Goal: Information Seeking & Learning: Learn about a topic

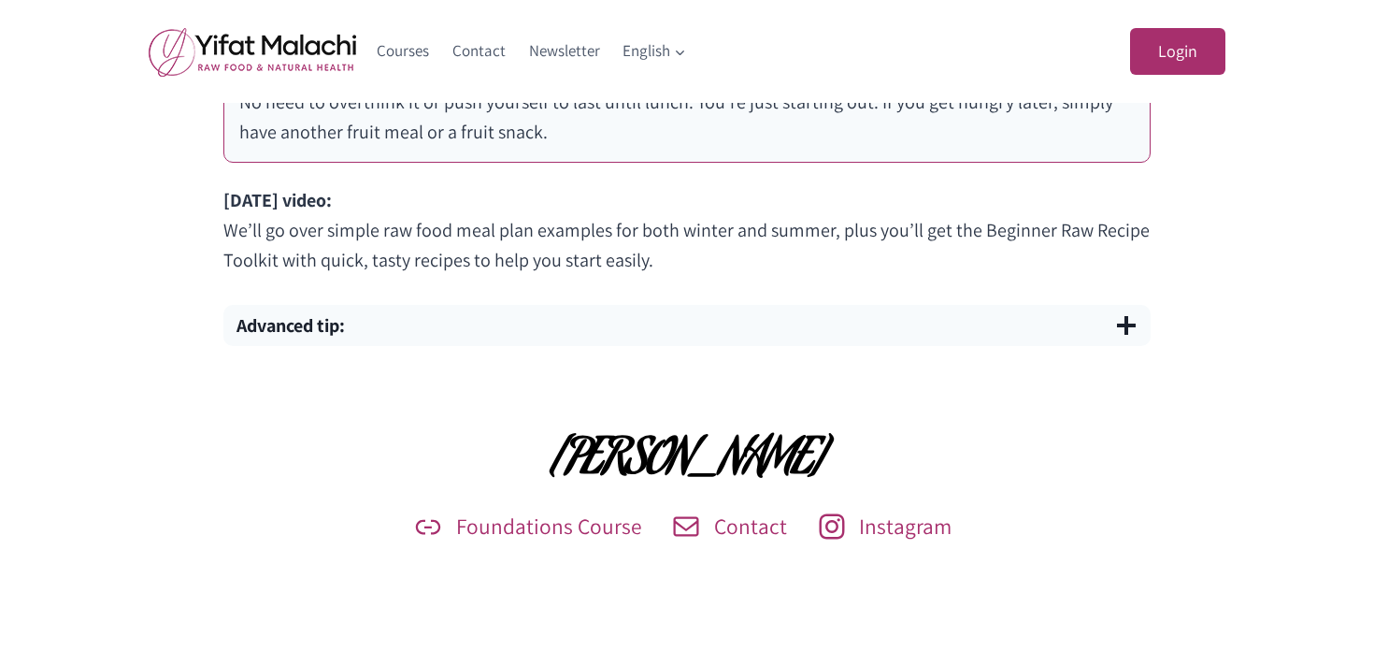
scroll to position [1360, 0]
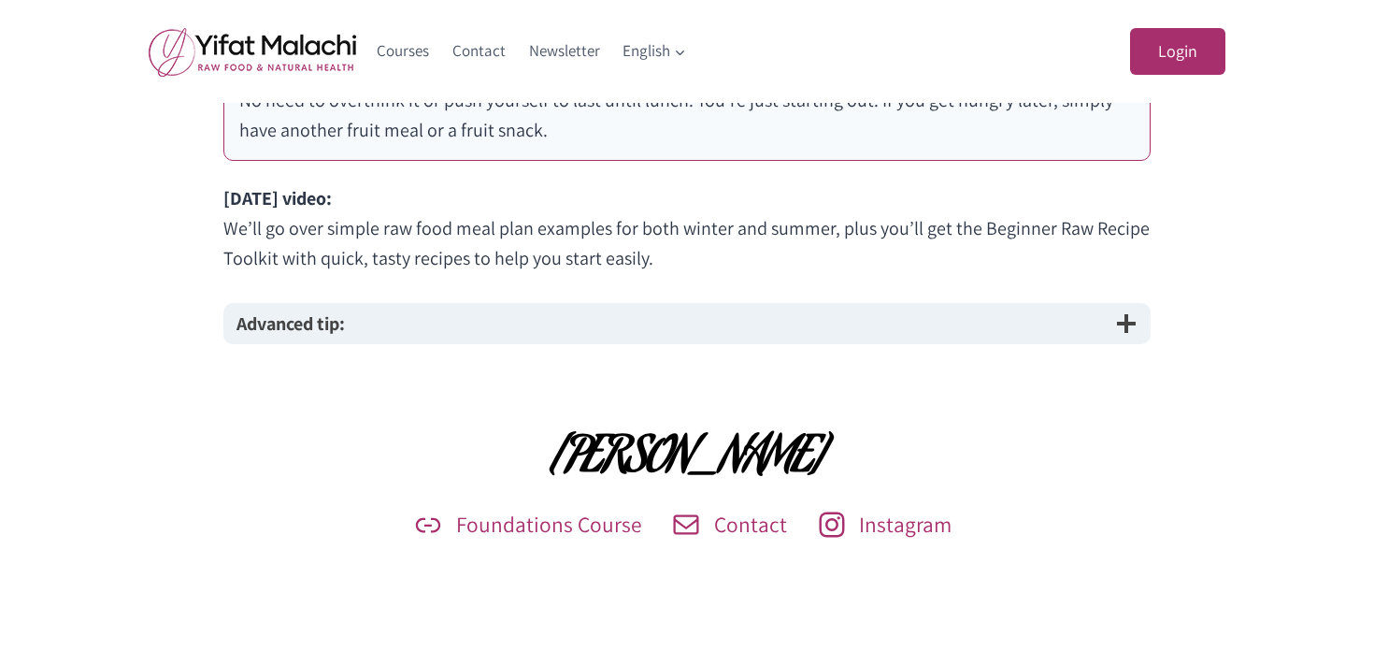
click at [481, 325] on button "Advanced tip:" at bounding box center [686, 323] width 927 height 41
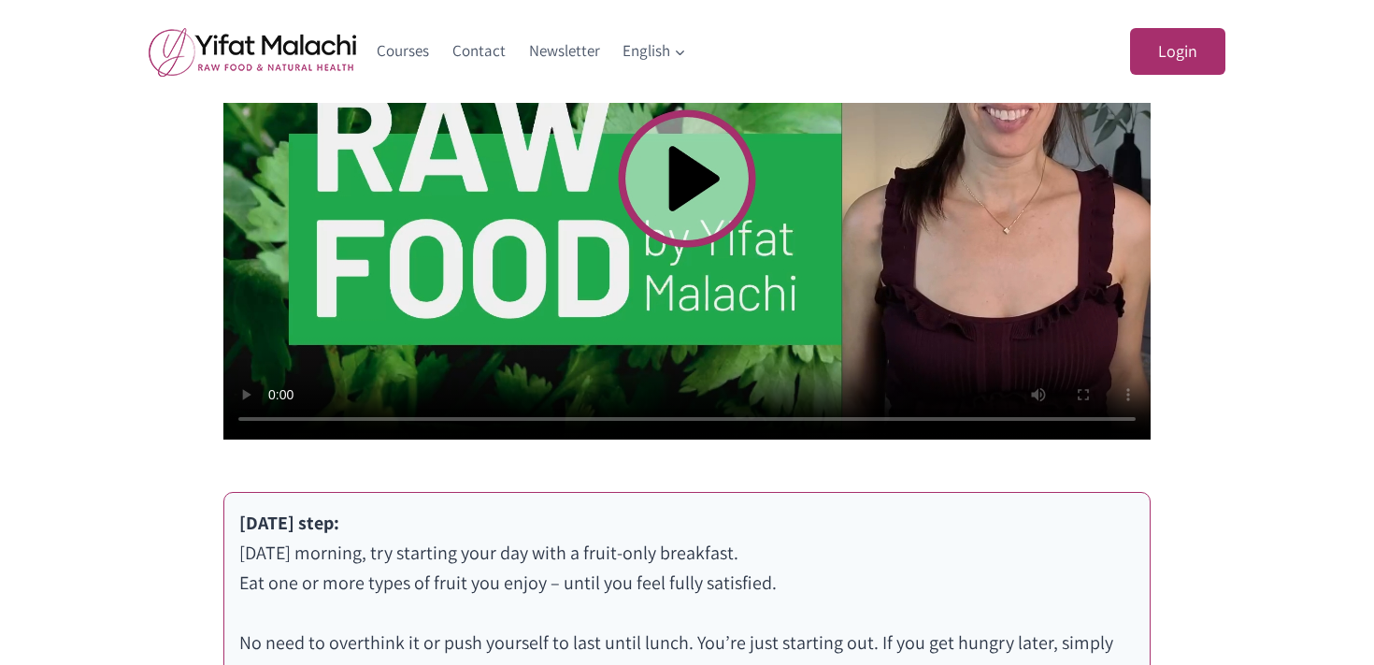
scroll to position [804, 0]
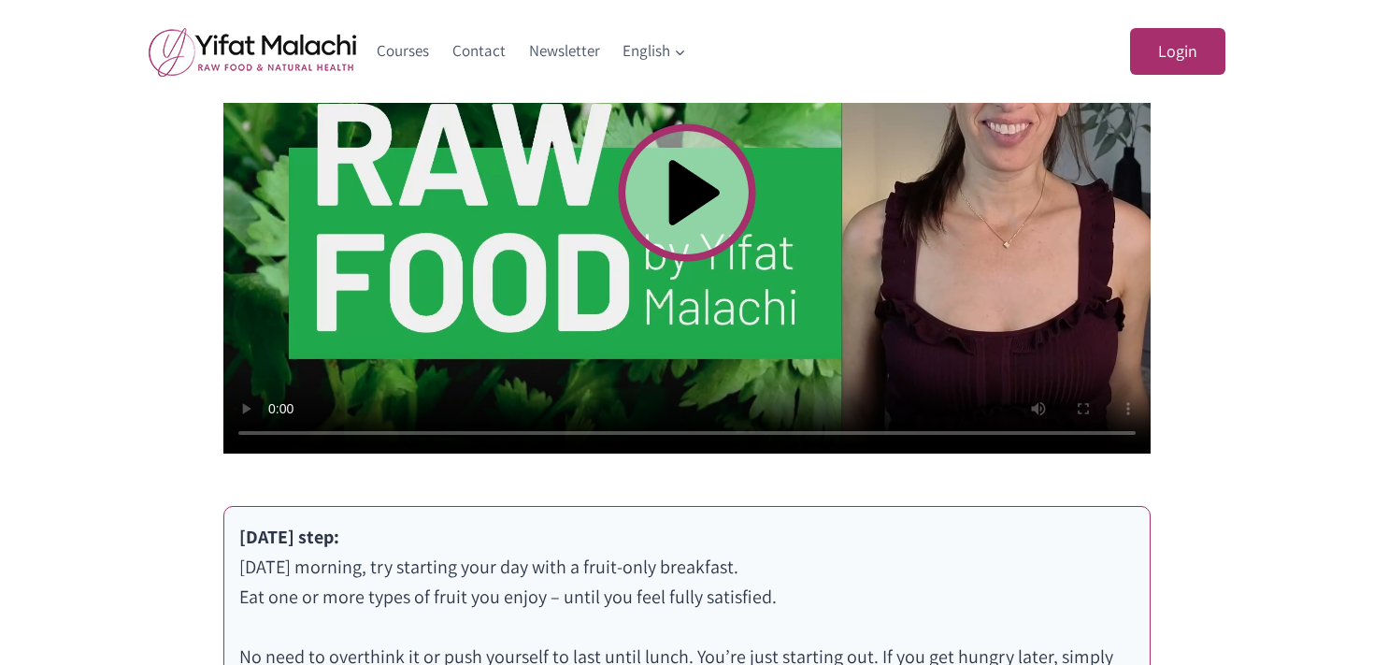
click at [481, 325] on video at bounding box center [686, 193] width 927 height 522
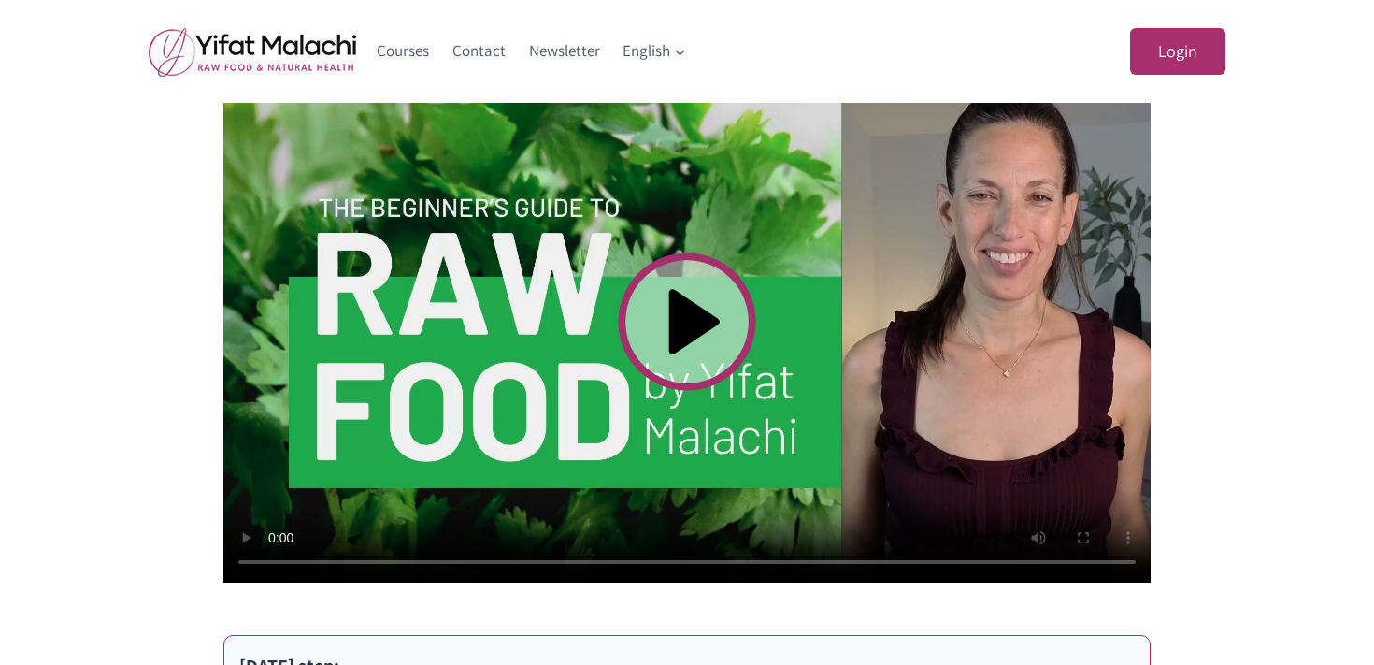
scroll to position [668, 0]
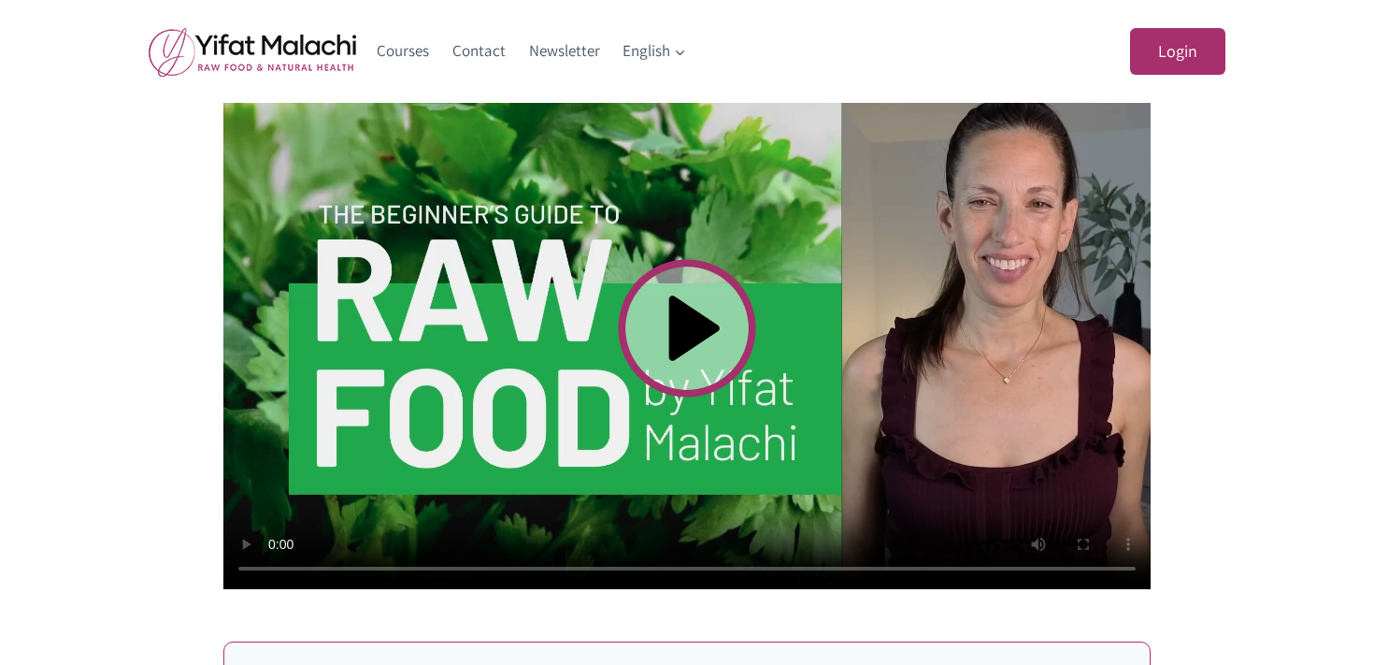
click at [88, 201] on div "What Is Raw Food and How Do You Start? In [DATE] video, you’ll learn what raw f…" at bounding box center [687, 652] width 1374 height 1609
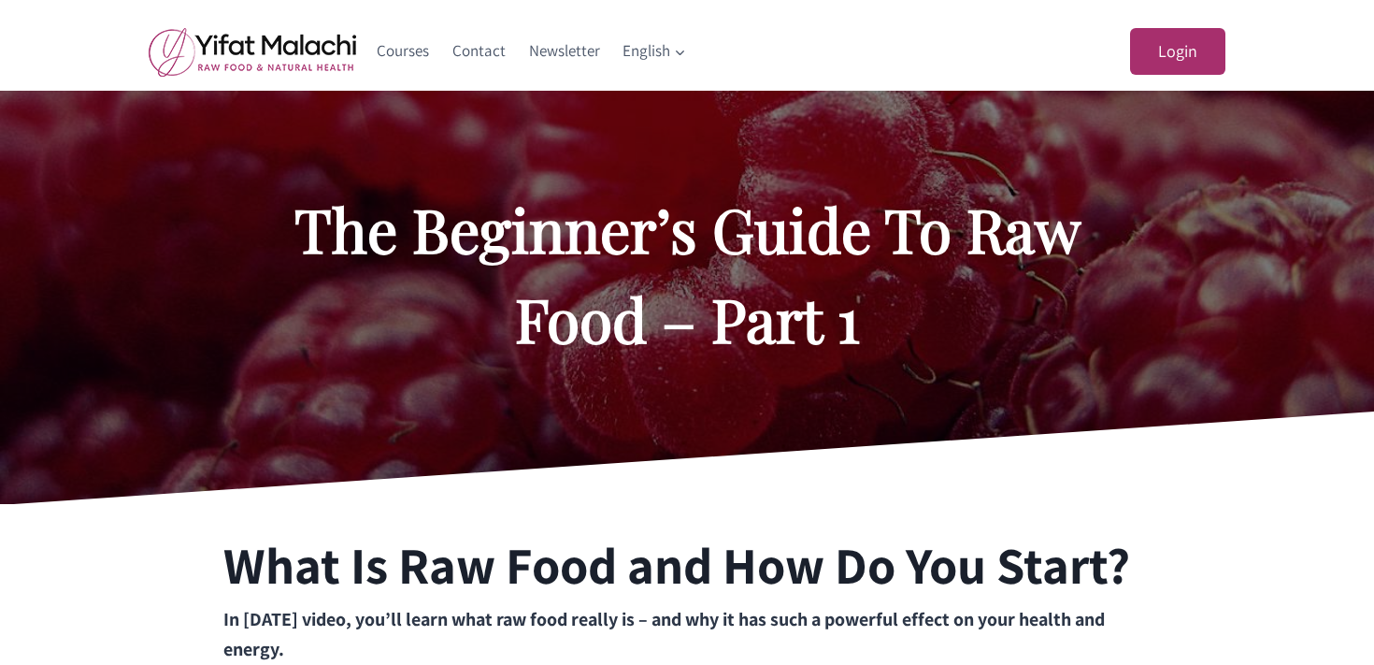
scroll to position [0, 0]
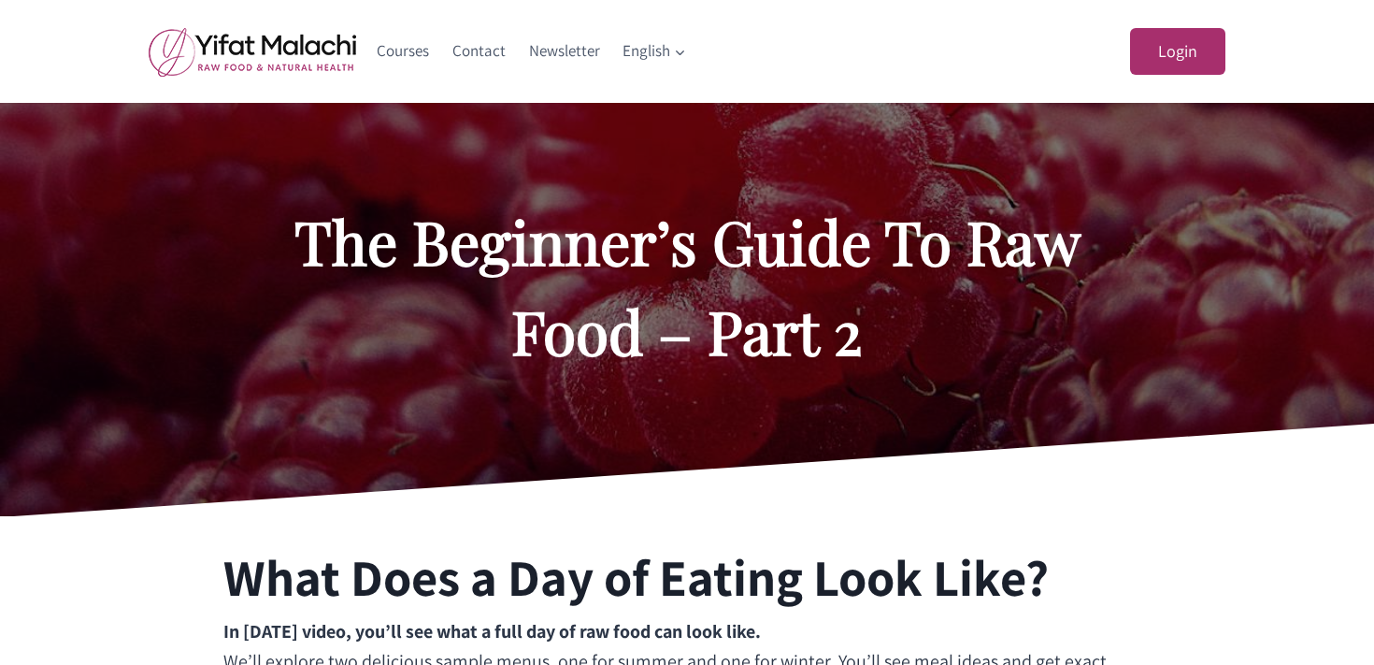
click at [192, 360] on div at bounding box center [687, 309] width 1374 height 413
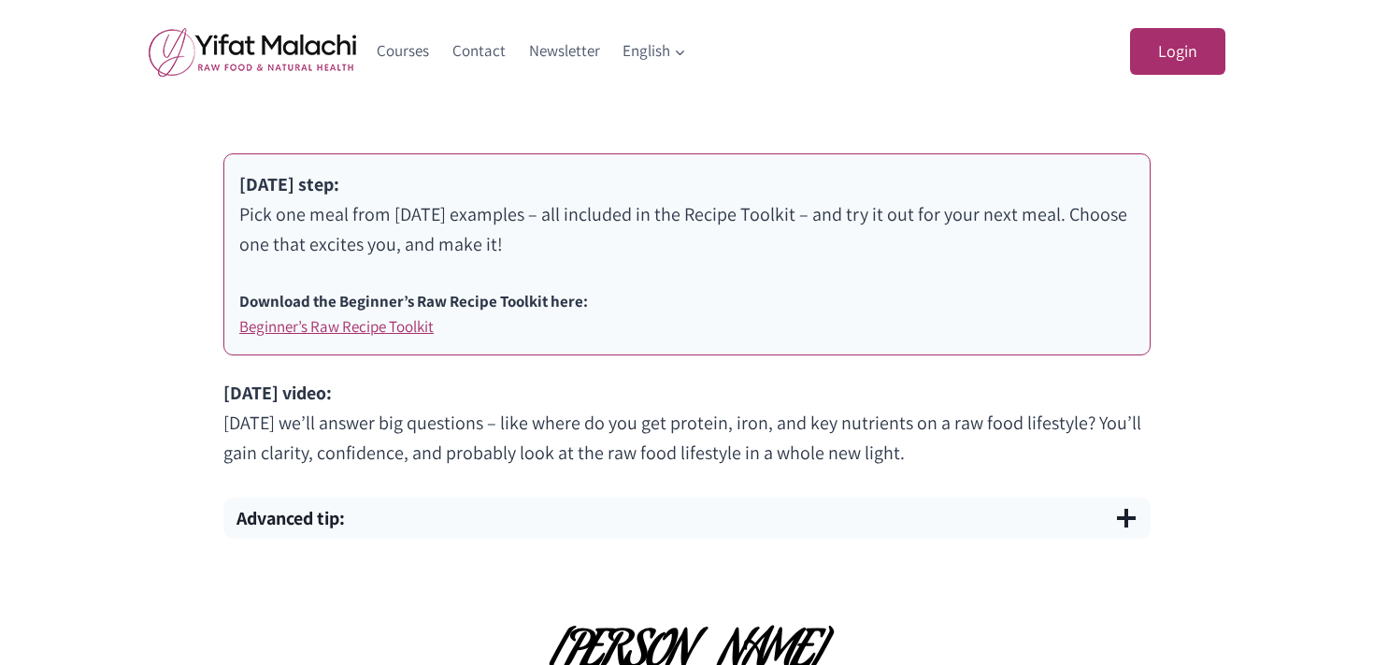
scroll to position [1155, 0]
click at [287, 331] on link "Beginner’s Raw Recipe Toolkit" at bounding box center [336, 327] width 194 height 21
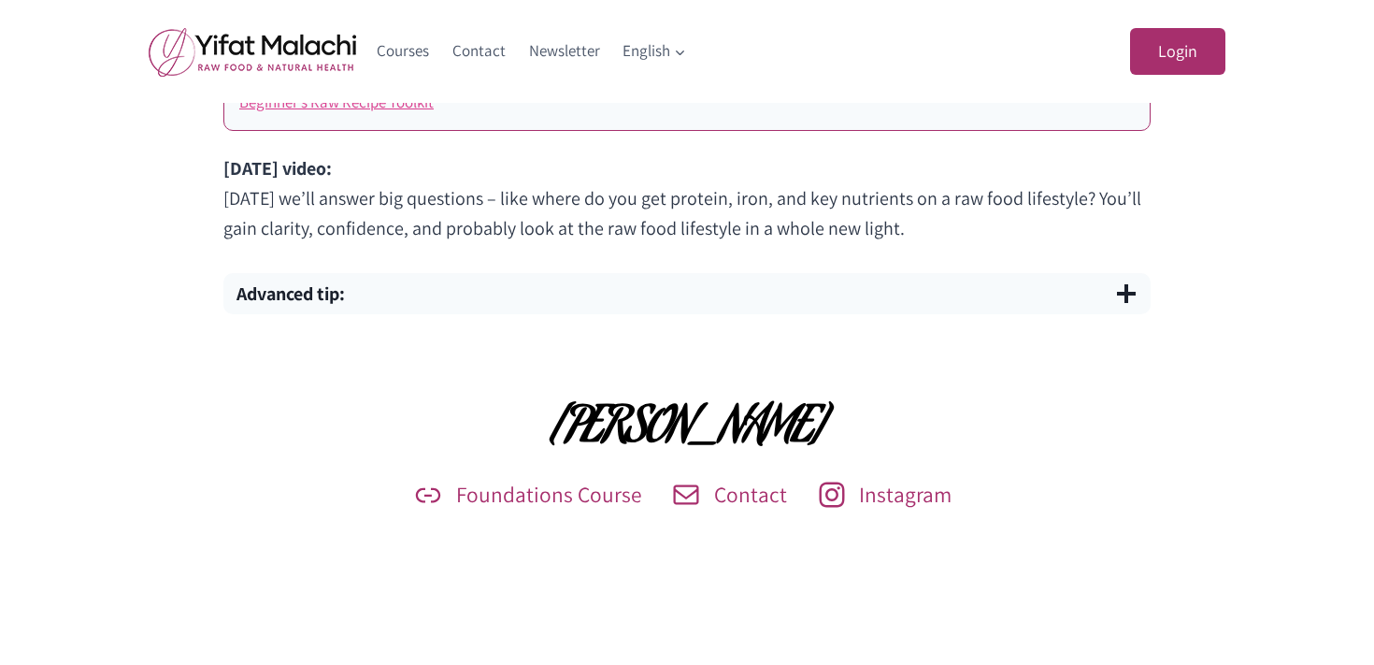
scroll to position [1385, 0]
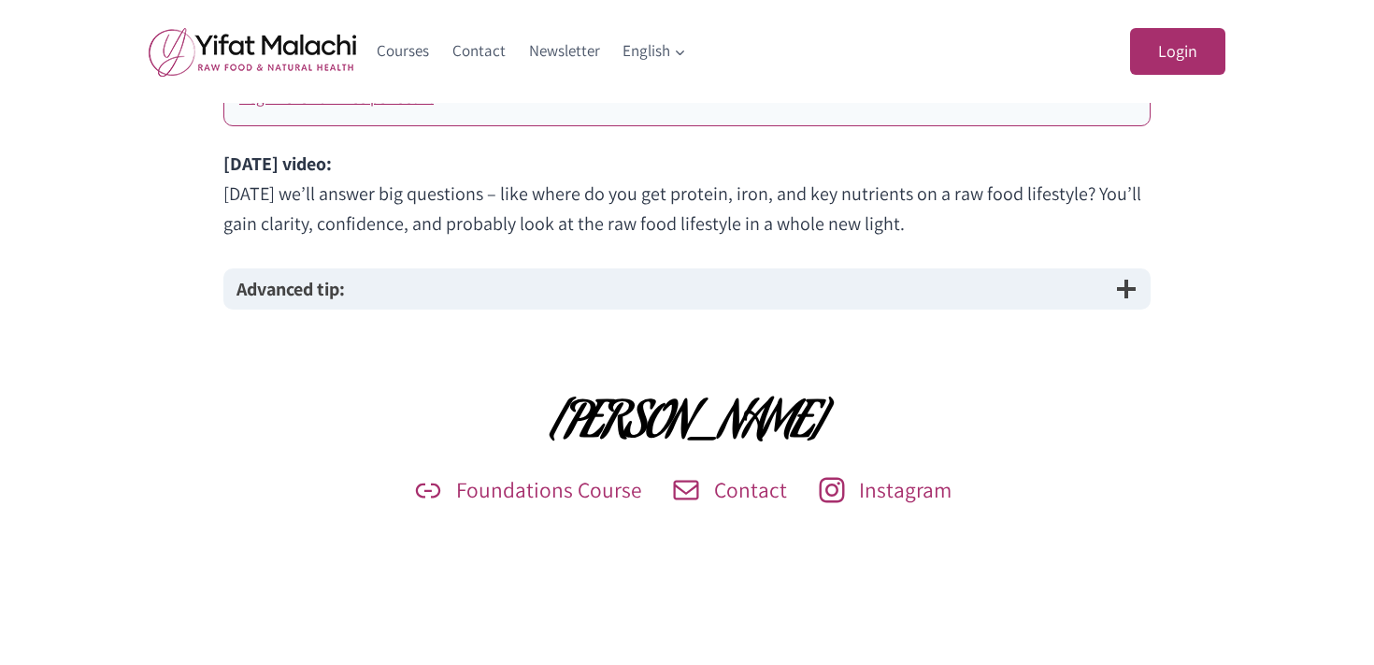
click at [290, 294] on strong "Advanced tip:" at bounding box center [291, 289] width 108 height 24
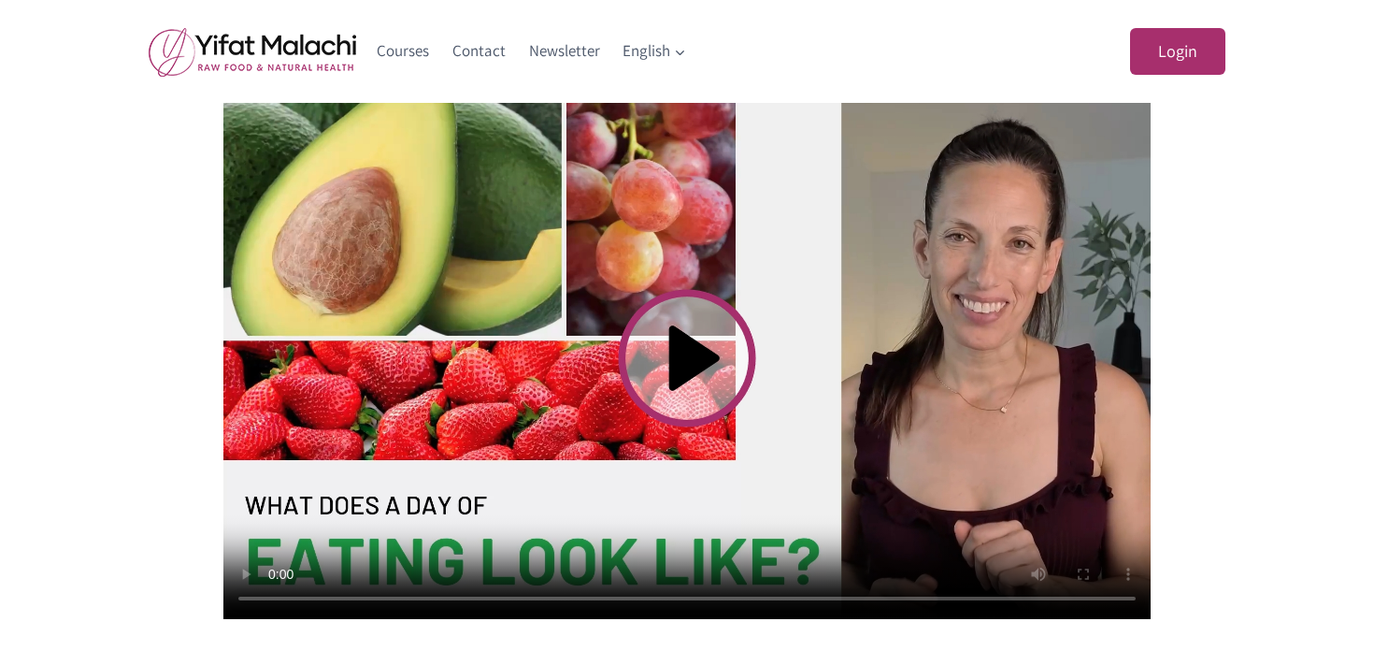
scroll to position [637, 0]
